Goal: Task Accomplishment & Management: Manage account settings

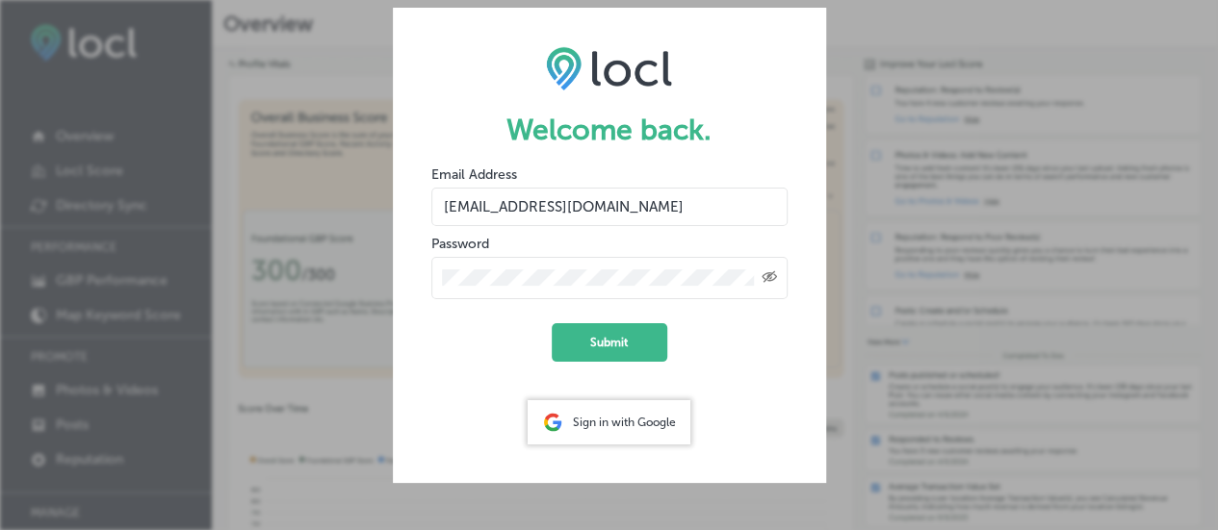
drag, startPoint x: 493, startPoint y: 207, endPoint x: 425, endPoint y: 205, distance: 68.4
click at [425, 205] on form "Welcome back. Email Address [EMAIL_ADDRESS][DOMAIN_NAME] Password Created with …" at bounding box center [609, 246] width 433 height 476
type input "[EMAIL_ADDRESS][DOMAIN_NAME]"
click at [605, 338] on button "Submit" at bounding box center [610, 342] width 116 height 39
